Goal: Information Seeking & Learning: Learn about a topic

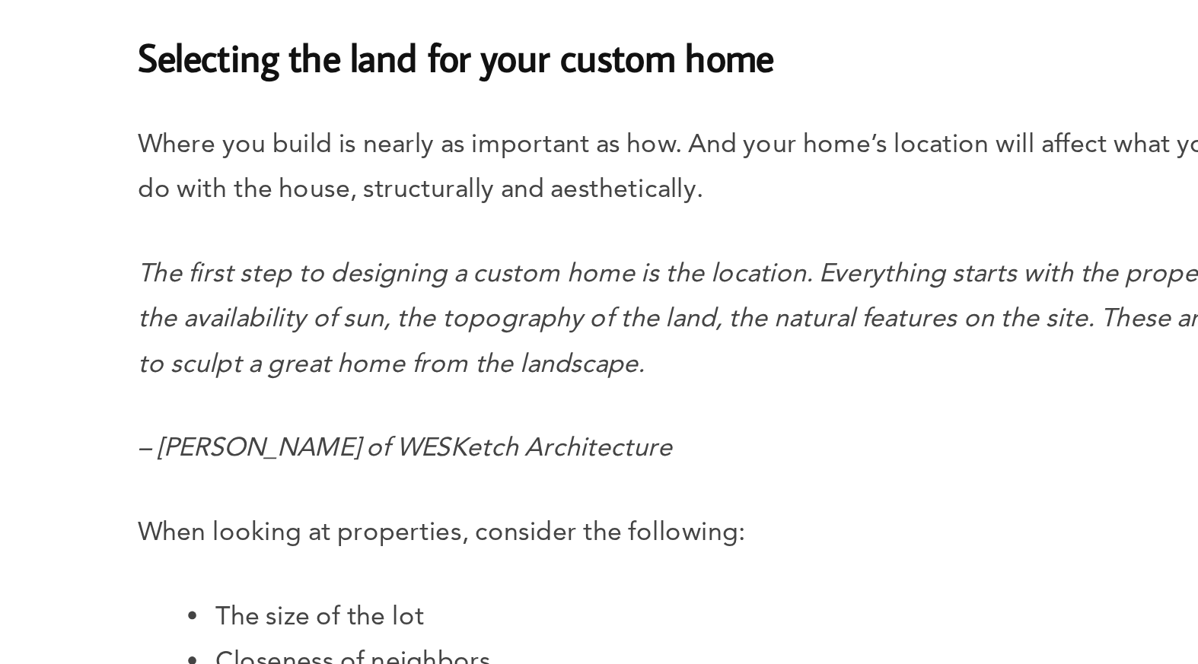
scroll to position [2350, 0]
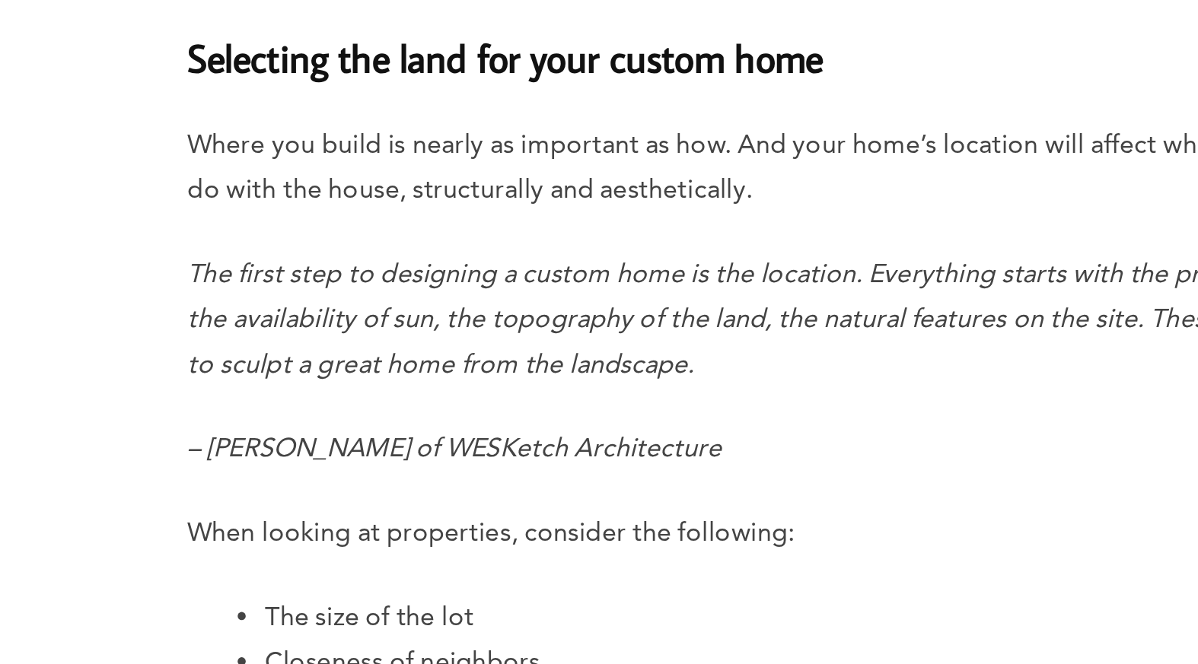
click at [453, 515] on p "The first step to designing a custom home is the location. Everything starts wi…" at bounding box center [468, 502] width 607 height 64
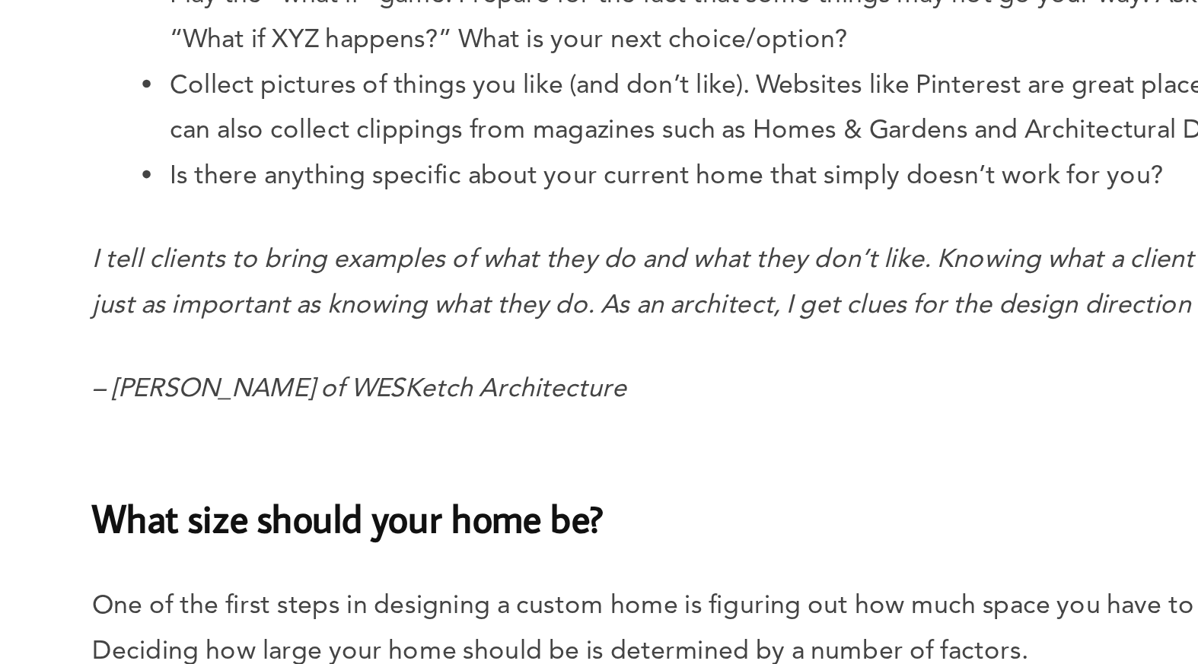
scroll to position [3769, 0]
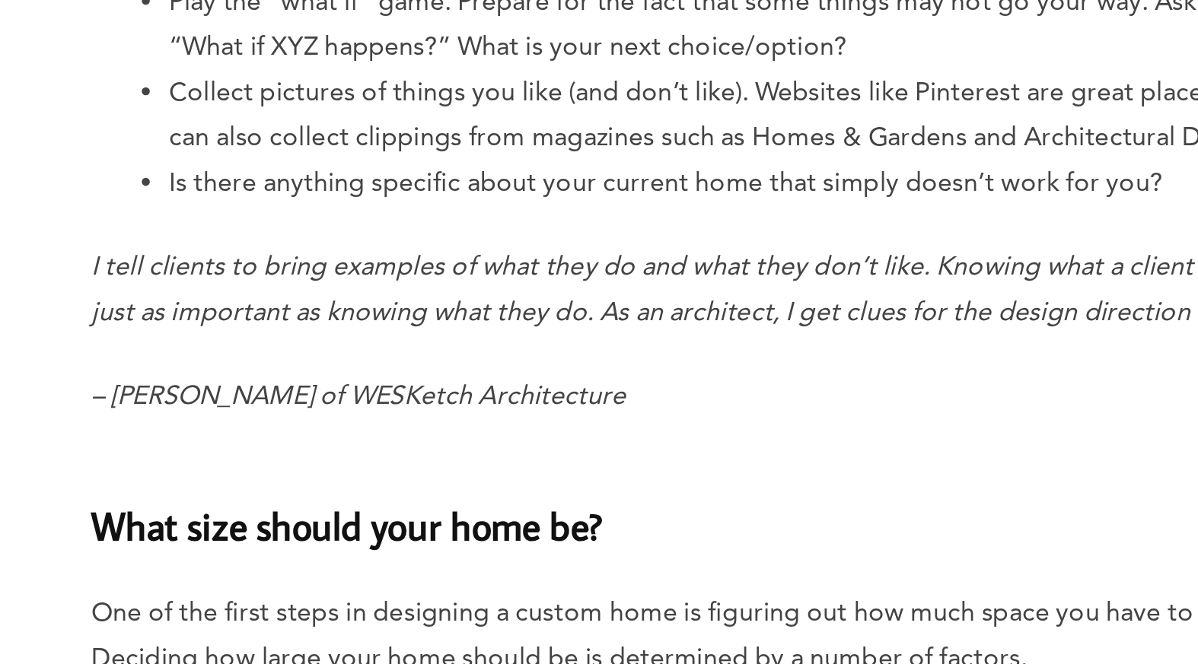
click at [499, 501] on p "I tell clients to bring examples of what they do and what they don’t like. Know…" at bounding box center [468, 483] width 607 height 43
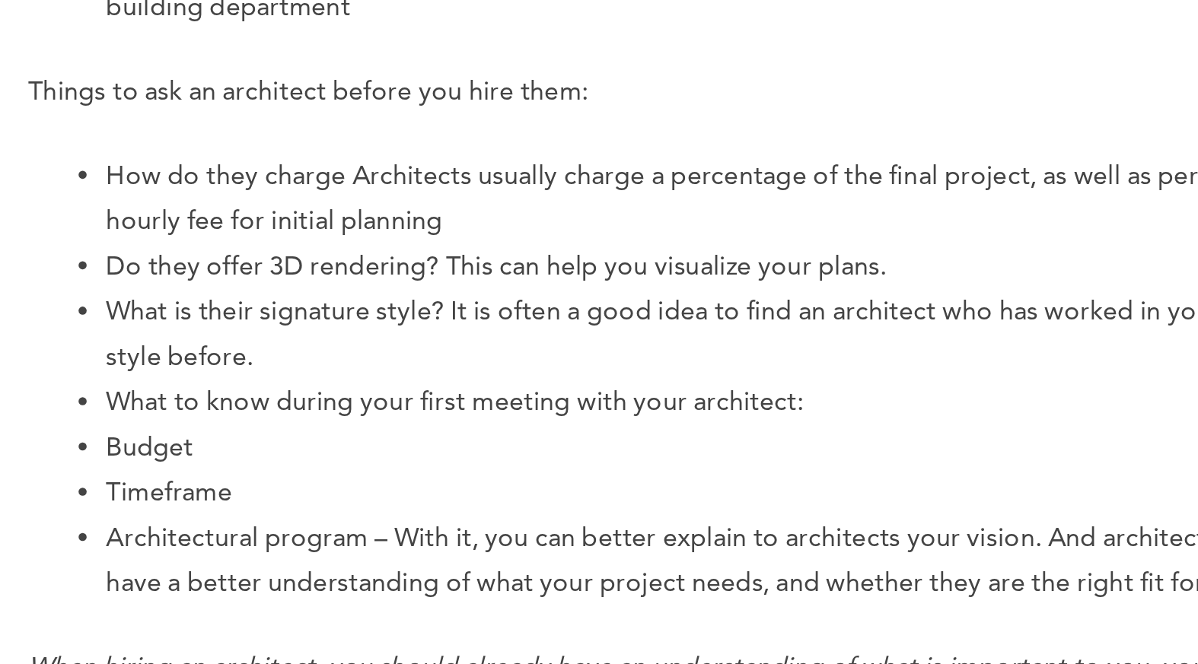
scroll to position [8069, 0]
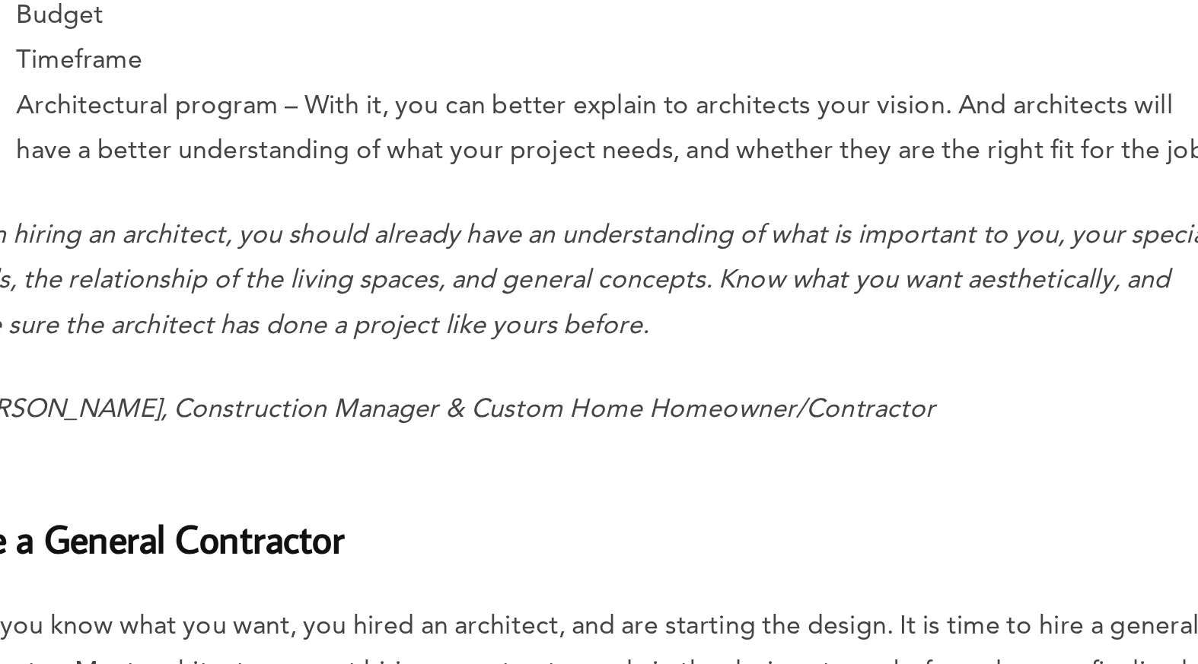
scroll to position [8214, 0]
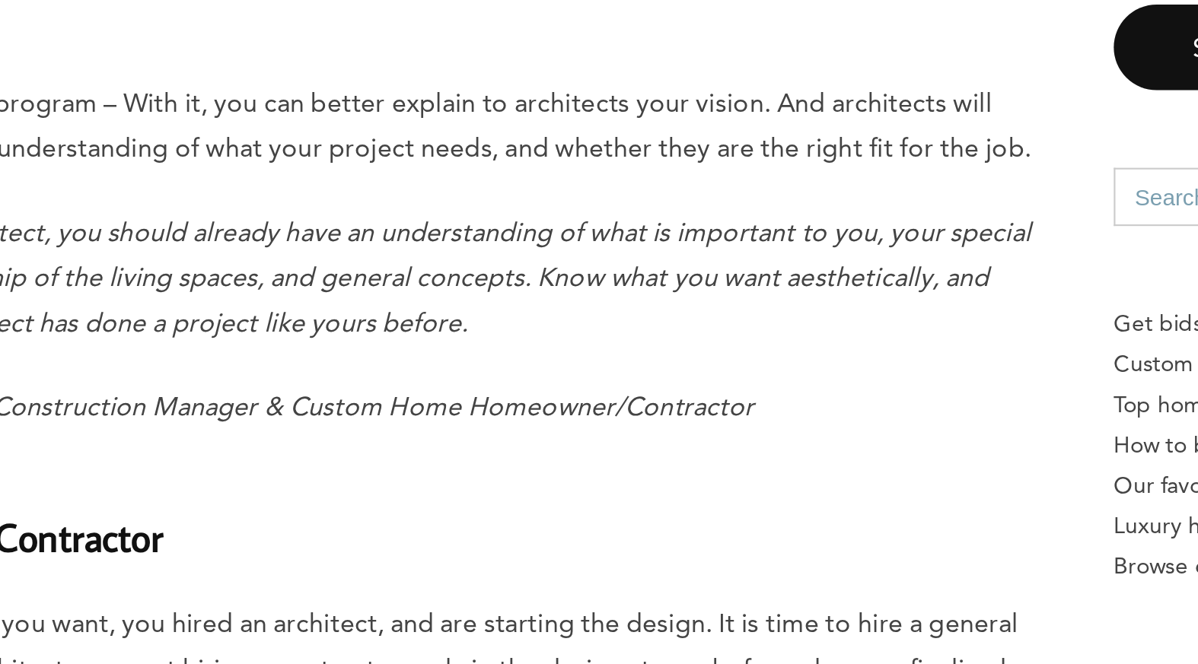
click at [307, 366] on li "Budget" at bounding box center [487, 357] width 571 height 21
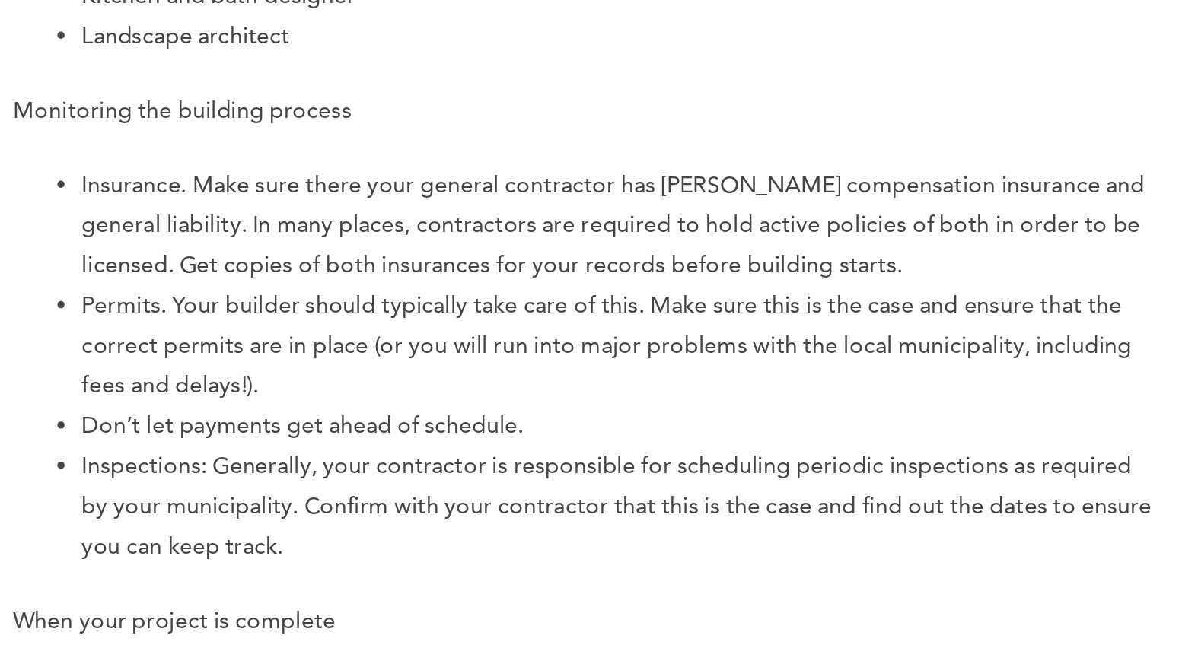
scroll to position [9249, 0]
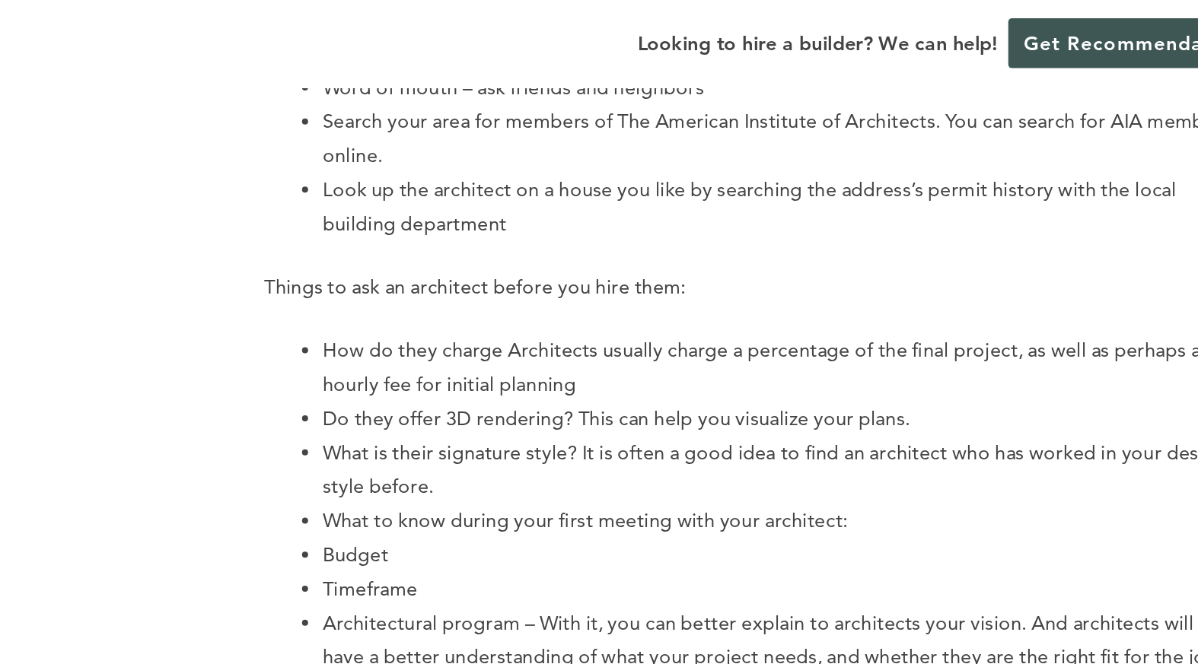
scroll to position [8168, 0]
